Goal: Information Seeking & Learning: Stay updated

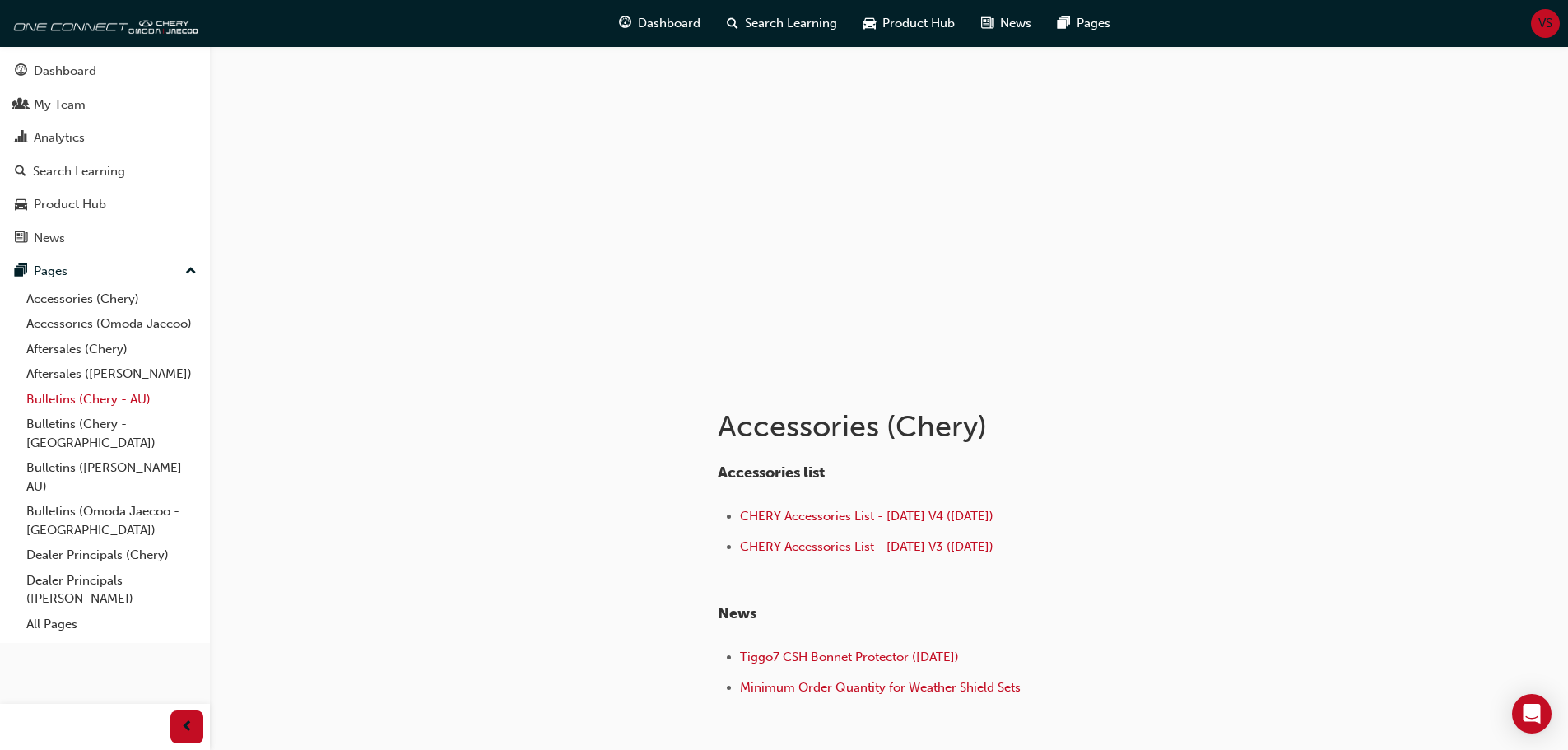
click at [52, 396] on link "Bulletins (Chery - AU)" at bounding box center [112, 400] width 183 height 26
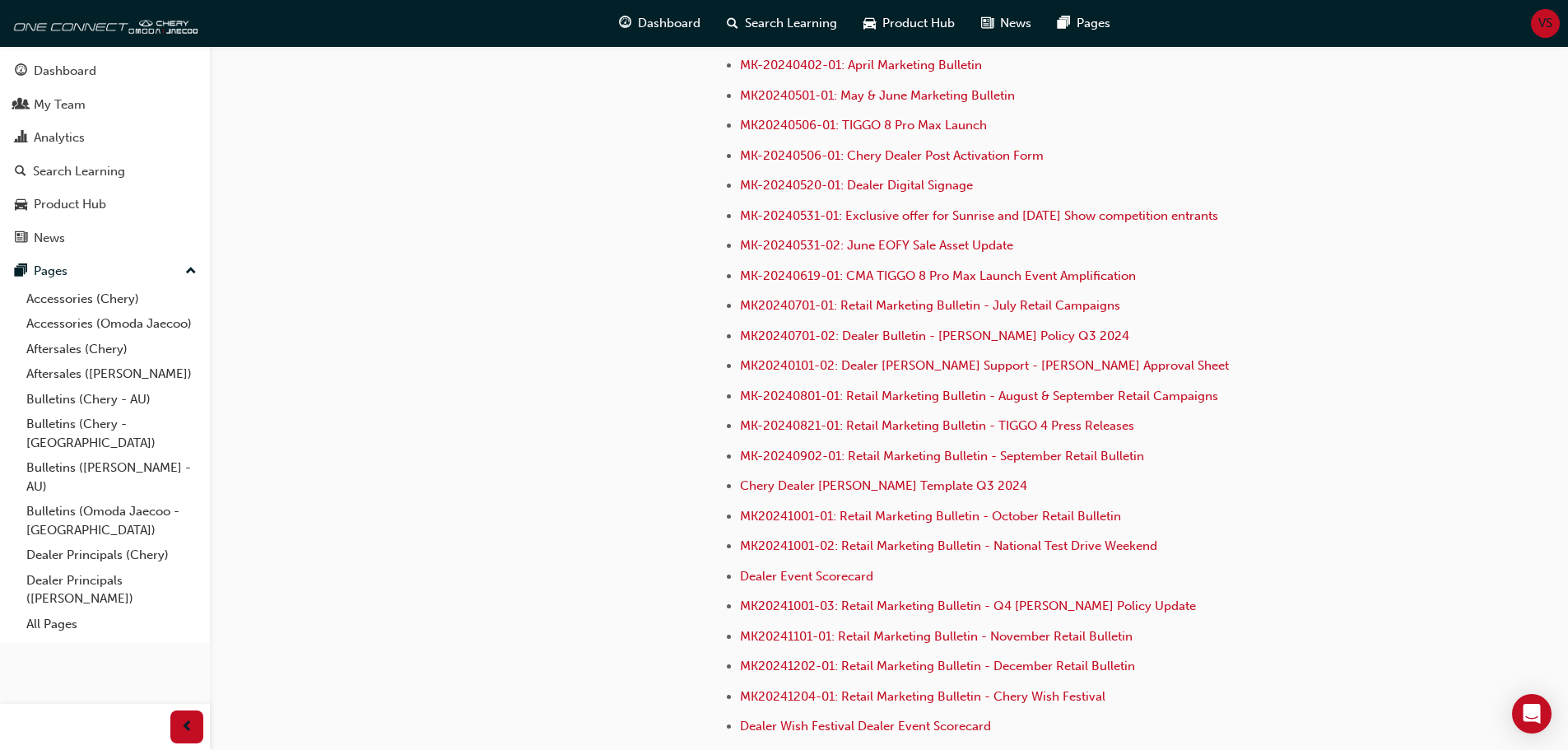
scroll to position [4507, 0]
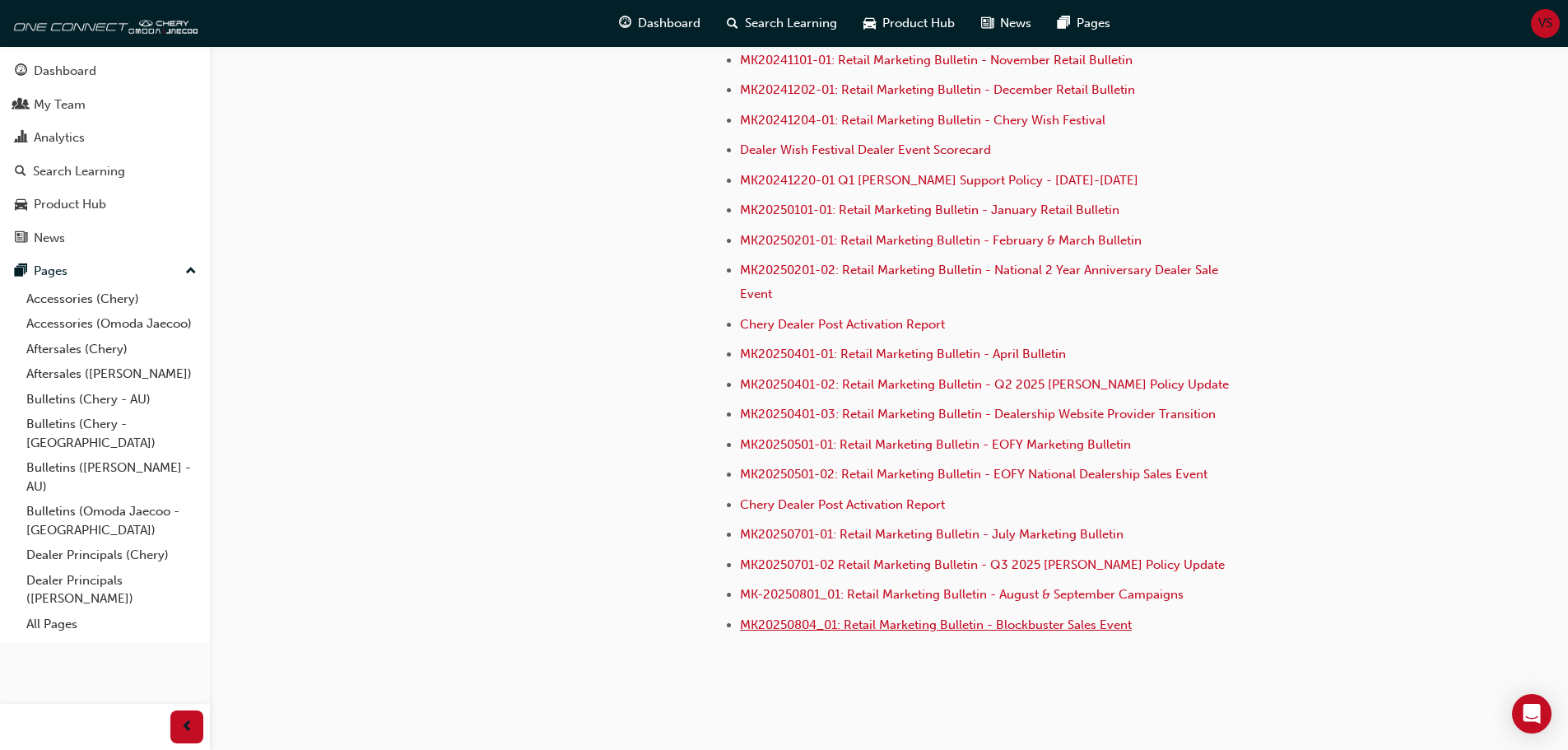
click at [787, 618] on span "MK20250804_01: Retail Marketing Bulletin - Blockbuster Sales Event" at bounding box center [935, 625] width 392 height 15
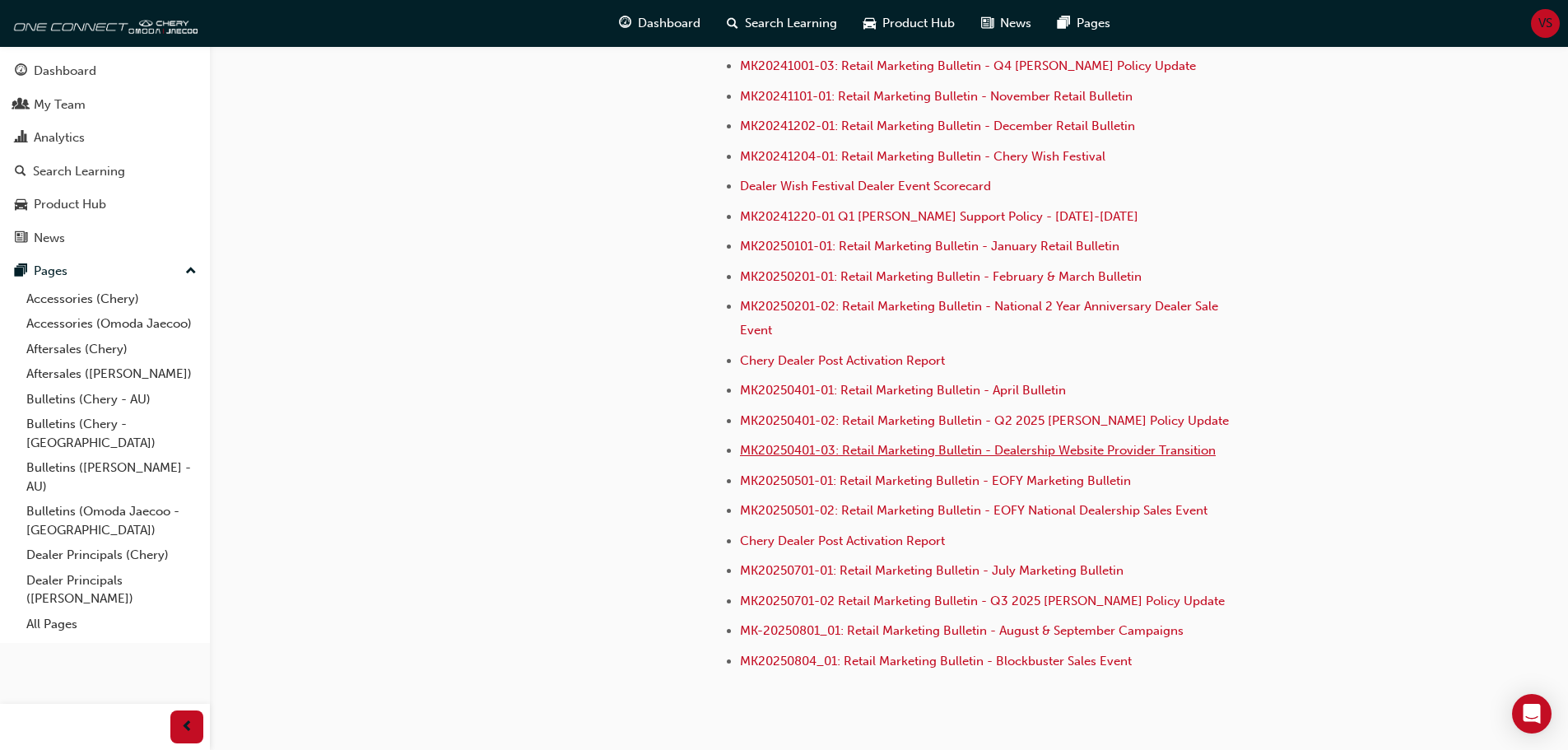
scroll to position [4507, 0]
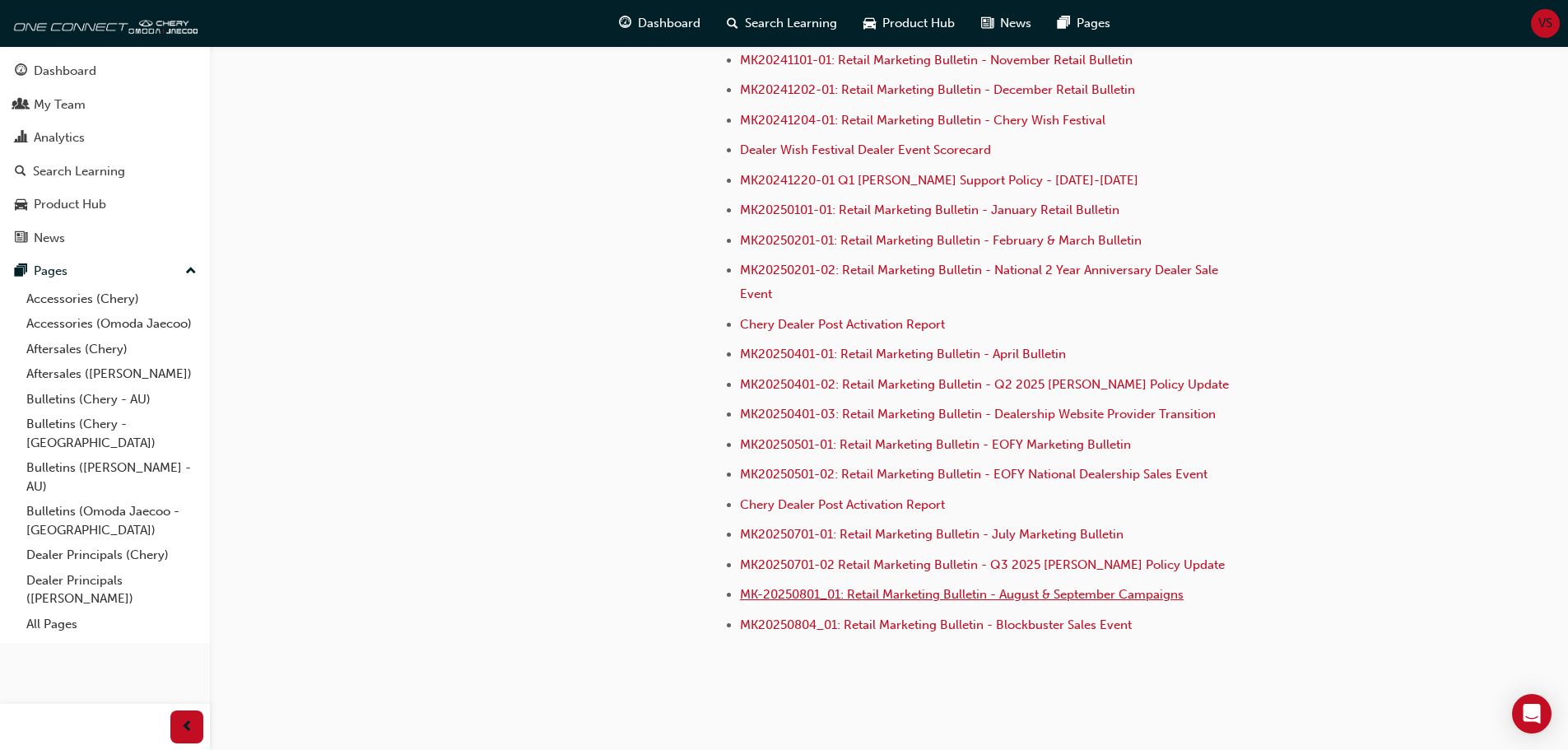
click at [928, 588] on span "MK-20250801_01: Retail Marketing Bulletin - August & September Campaigns" at bounding box center [962, 595] width 444 height 15
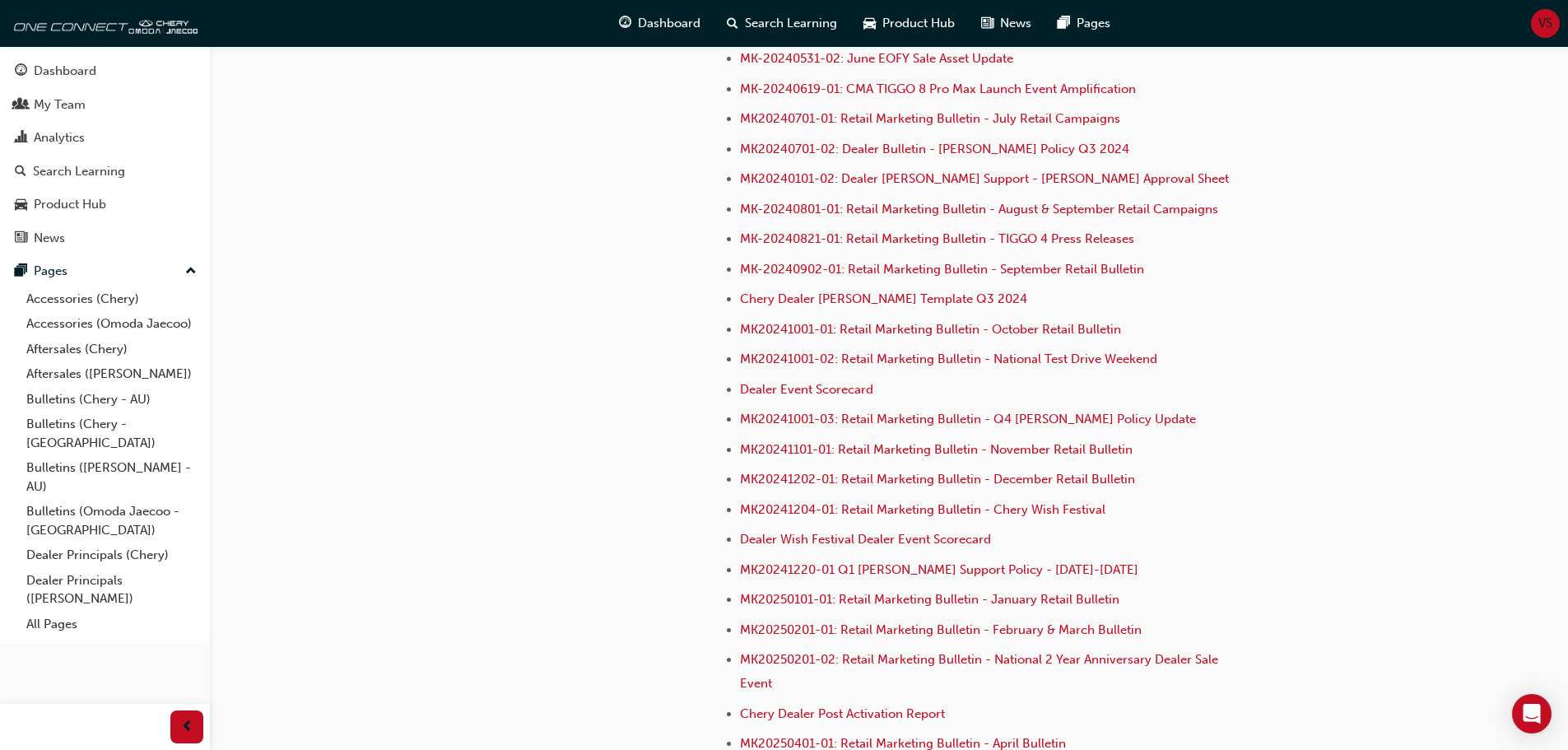
scroll to position [4507, 0]
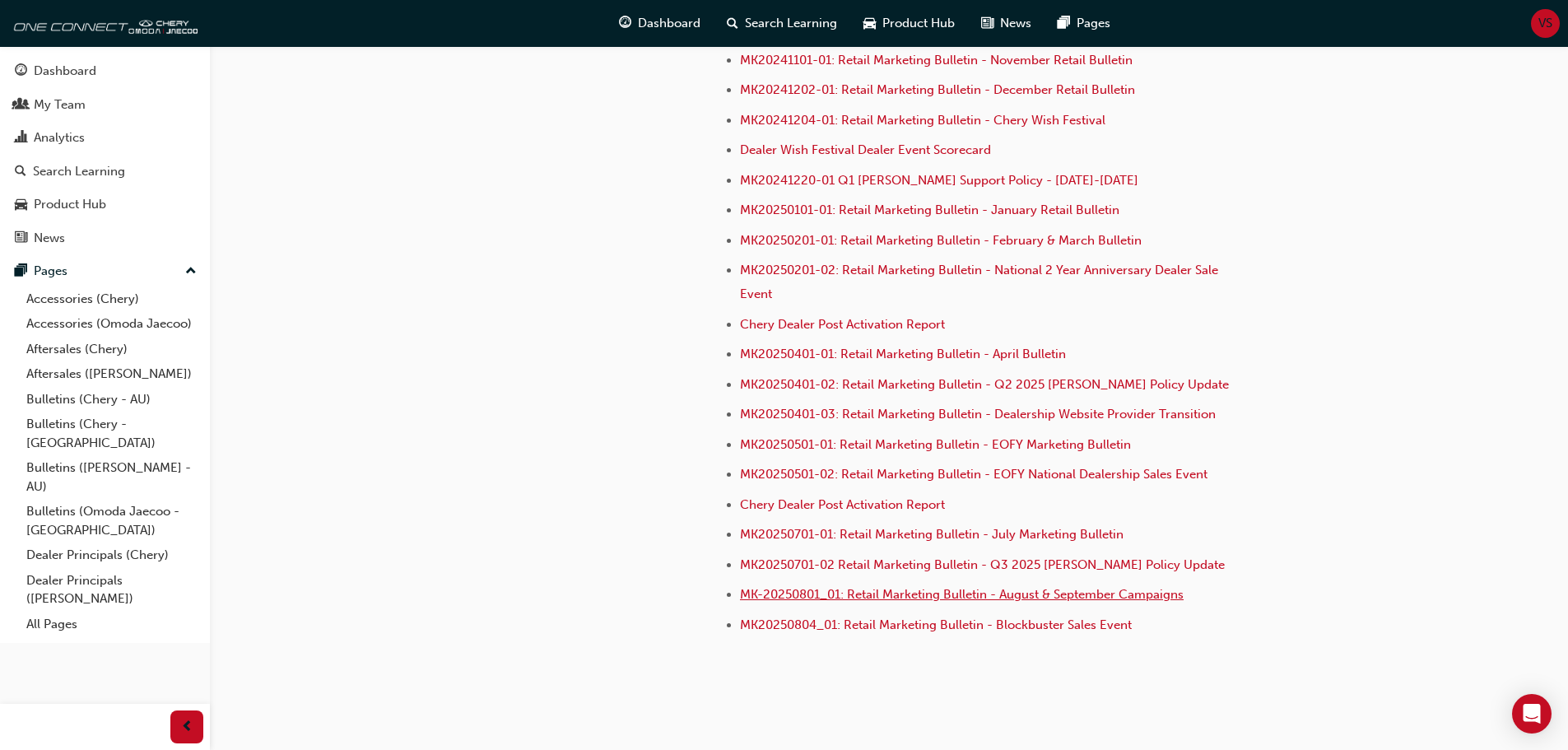
click at [941, 588] on span "MK-20250801_01: Retail Marketing Bulletin - August & September Campaigns" at bounding box center [962, 595] width 444 height 15
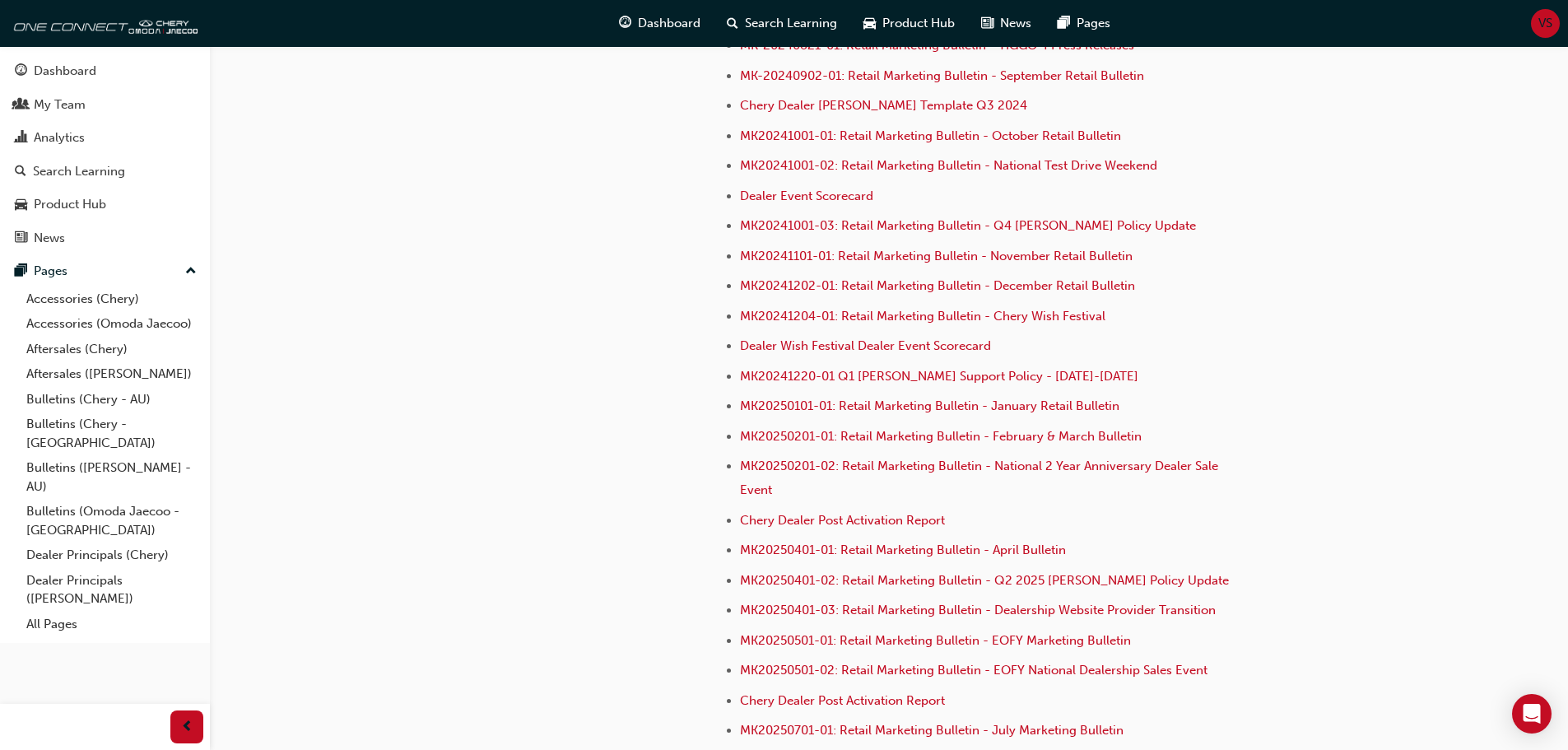
scroll to position [4507, 0]
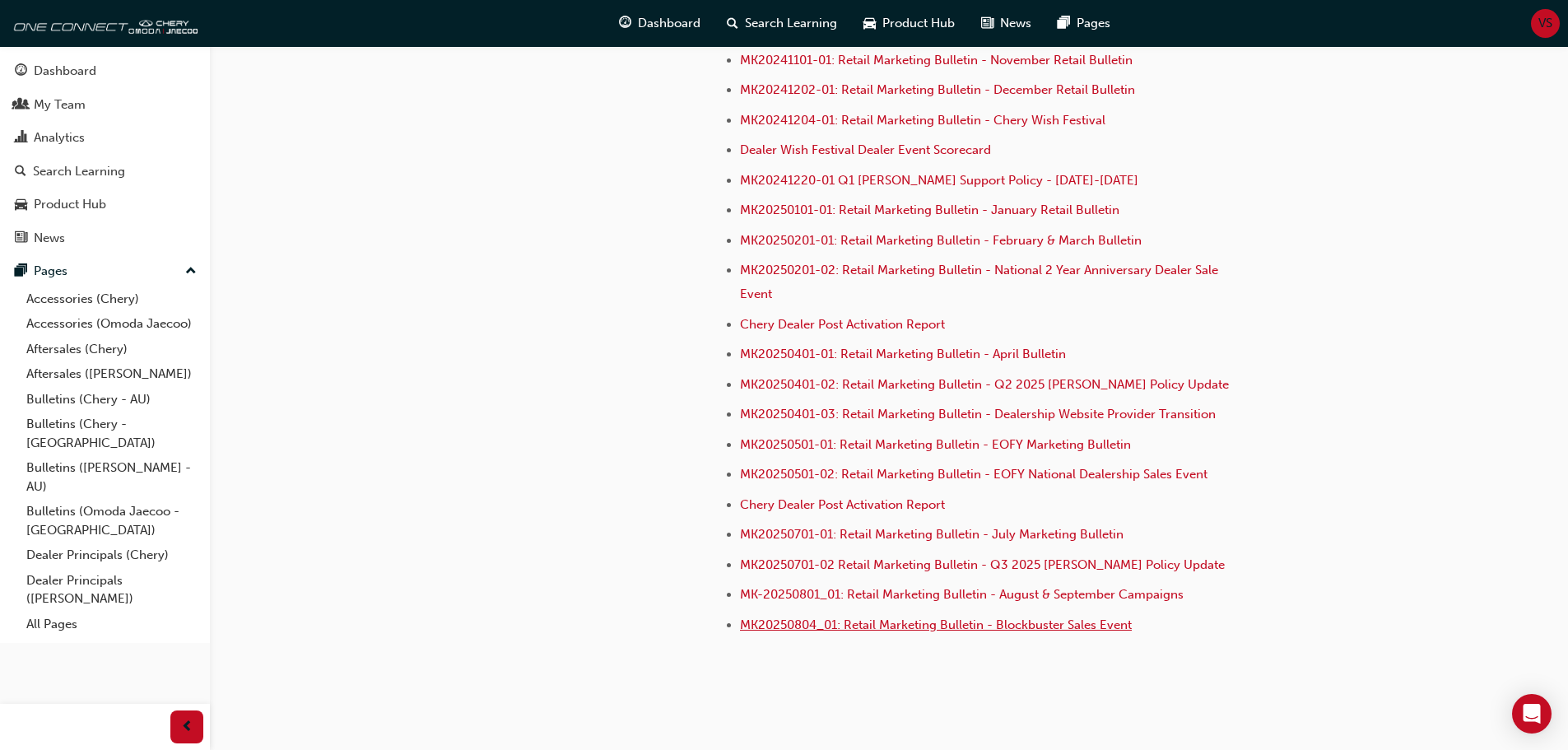
click at [1027, 618] on span "MK20250804_01: Retail Marketing Bulletin - Blockbuster Sales Event" at bounding box center [935, 625] width 392 height 15
